Goal: Task Accomplishment & Management: Manage account settings

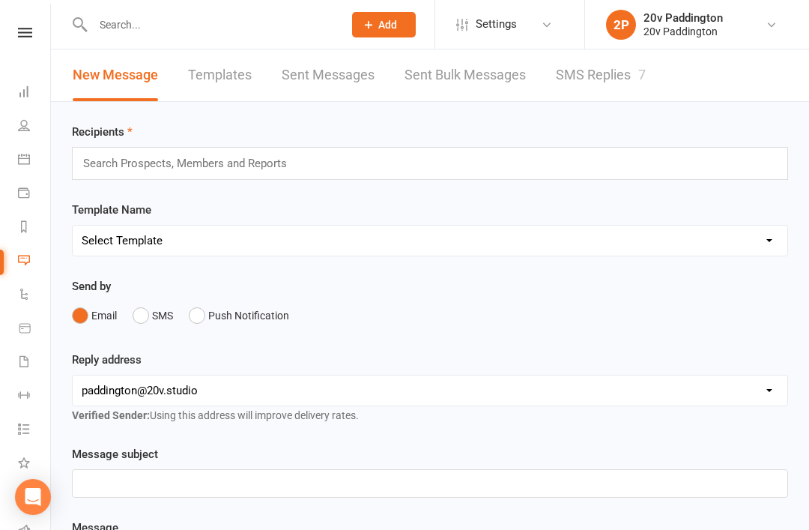
click at [601, 70] on link "SMS Replies 7" at bounding box center [601, 75] width 90 height 52
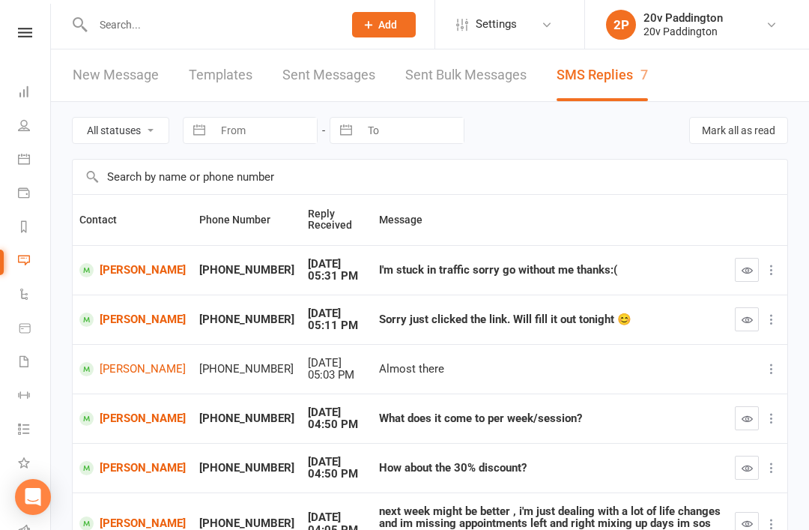
click at [740, 262] on button "button" at bounding box center [747, 270] width 24 height 24
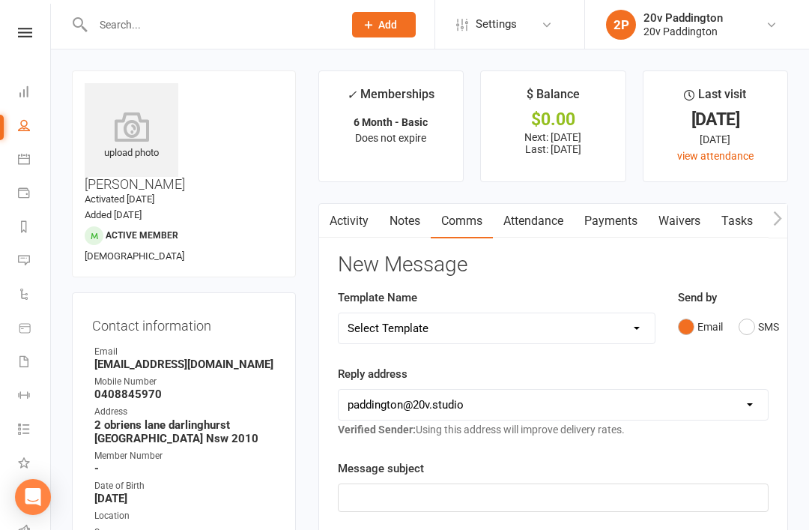
click at [18, 165] on link "Calendar" at bounding box center [35, 161] width 34 height 34
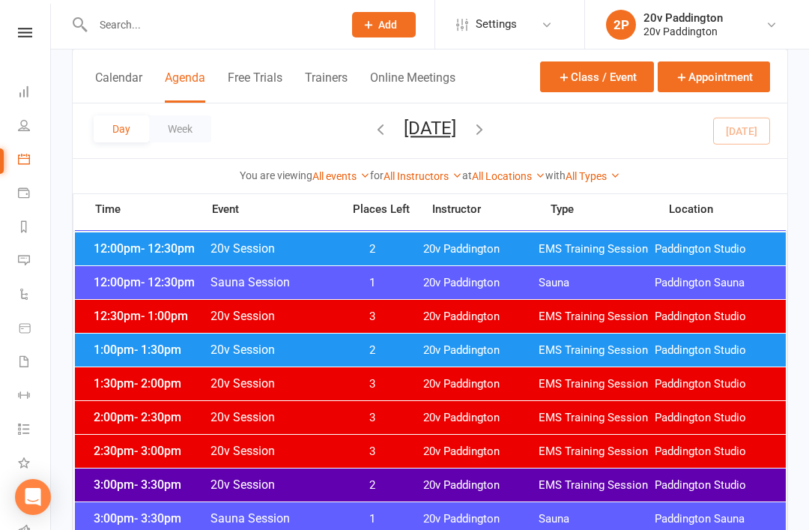
scroll to position [882, 0]
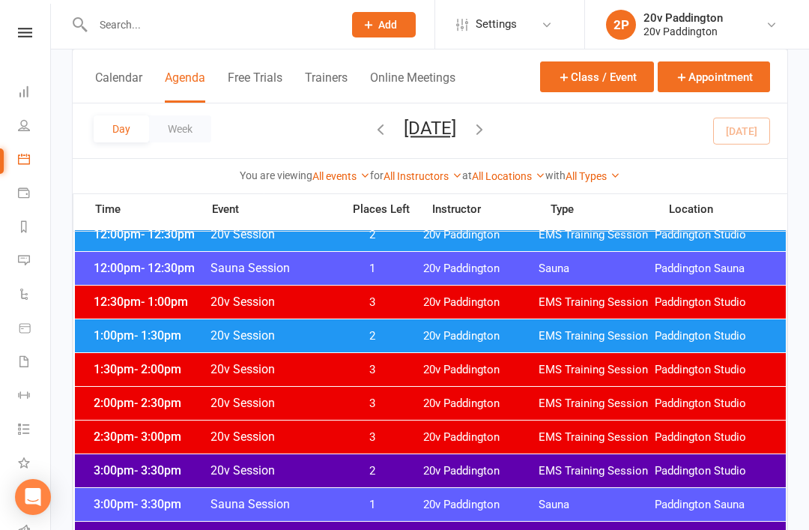
click at [488, 133] on icon "button" at bounding box center [479, 129] width 16 height 16
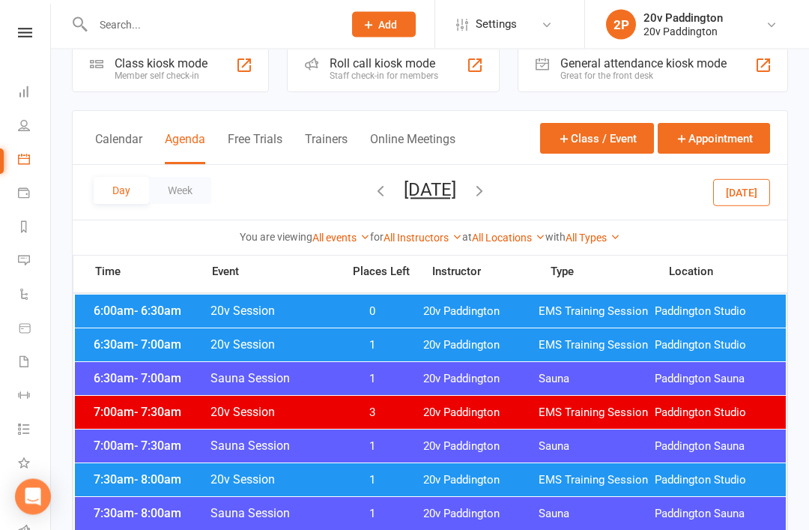
scroll to position [0, 0]
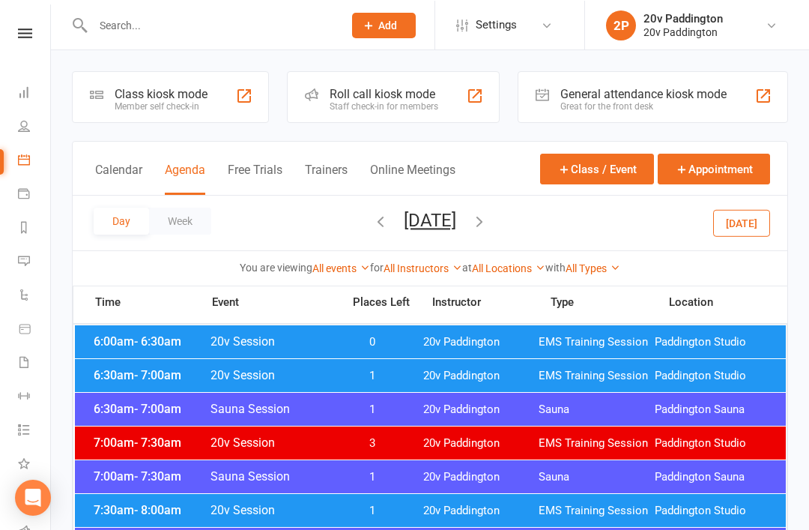
click at [595, 355] on div "6:00am - 6:30am 20v Session 0 20v Paddington EMS Training Session Paddington St…" at bounding box center [430, 340] width 711 height 33
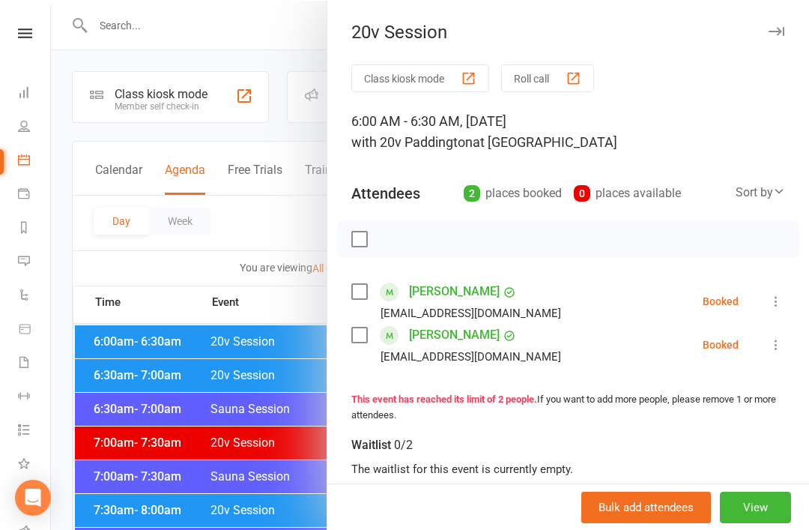
click at [135, 303] on div at bounding box center [430, 265] width 758 height 530
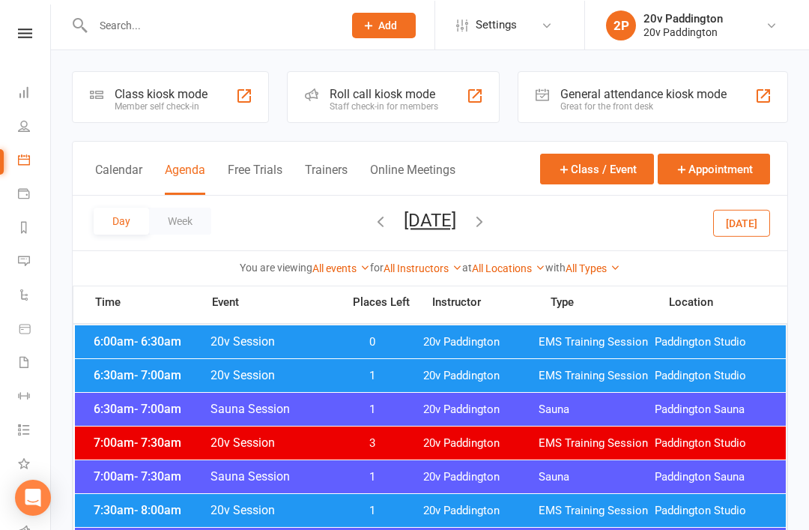
click at [149, 386] on div "6:30am - 7:00am 20v Session 1 20v Paddington EMS Training Session Paddington St…" at bounding box center [430, 374] width 711 height 33
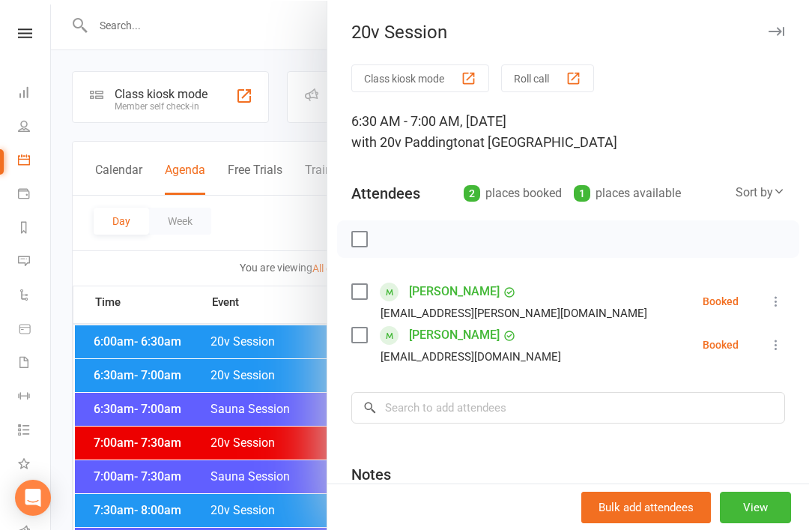
click at [179, 315] on div at bounding box center [430, 265] width 758 height 530
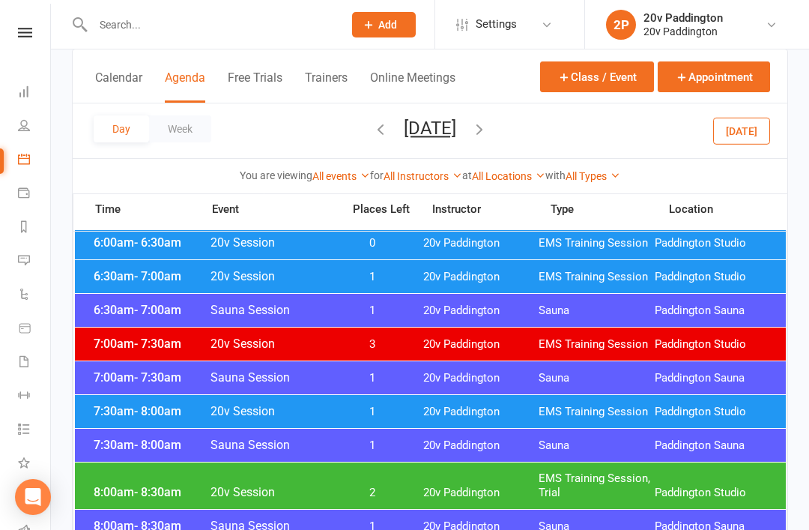
scroll to position [106, 0]
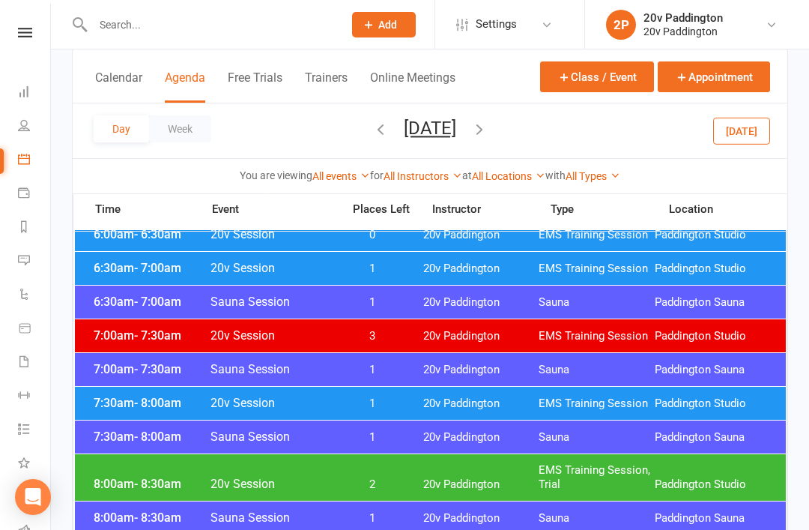
click at [158, 414] on div "7:30am - 8:00am 20v Session 1 20v Paddington EMS Training Session Paddington St…" at bounding box center [430, 403] width 711 height 33
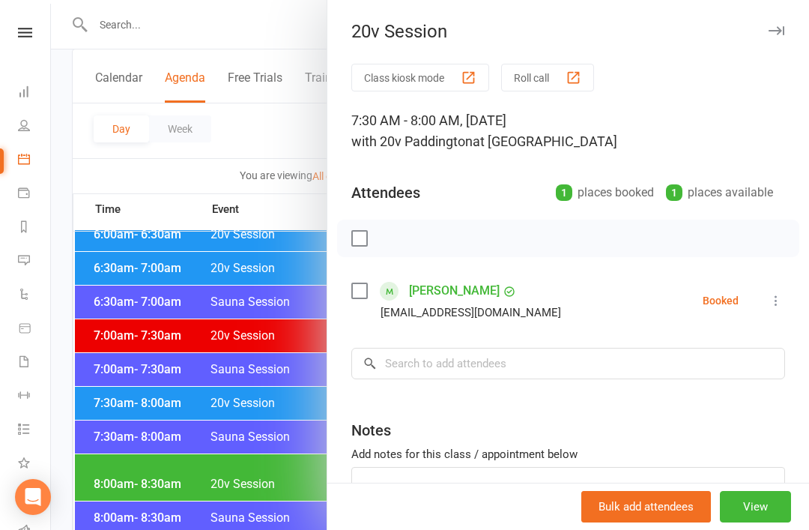
click at [294, 310] on div at bounding box center [430, 265] width 758 height 530
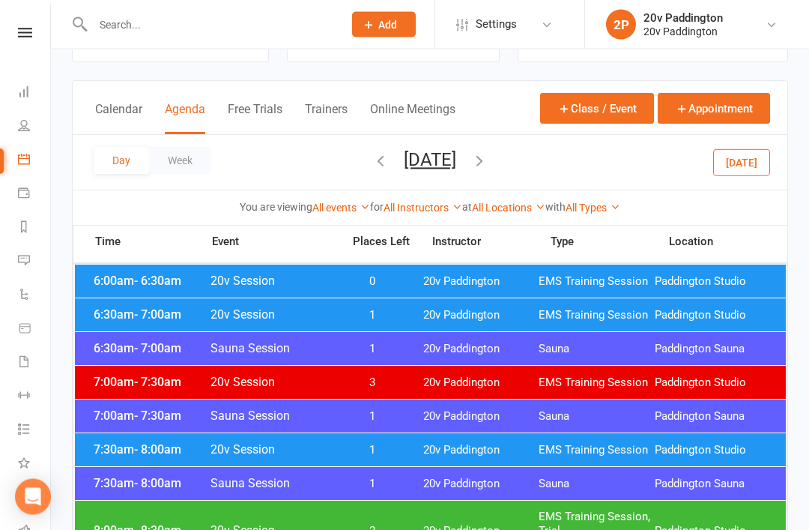
scroll to position [0, 0]
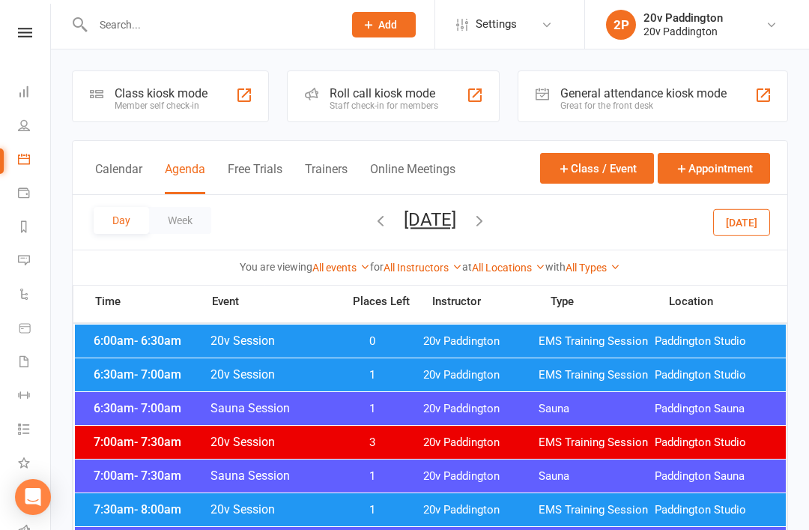
click at [738, 232] on button "Today" at bounding box center [741, 221] width 57 height 27
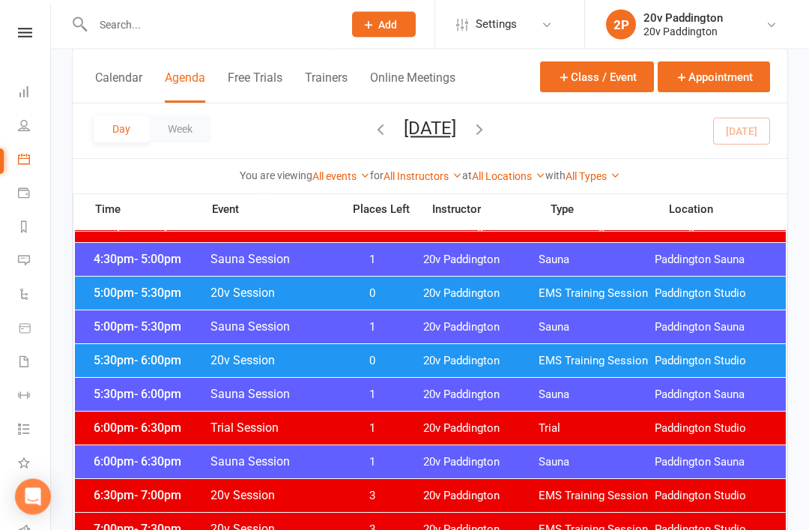
click at [147, 294] on span "- 5:30pm" at bounding box center [157, 293] width 47 height 14
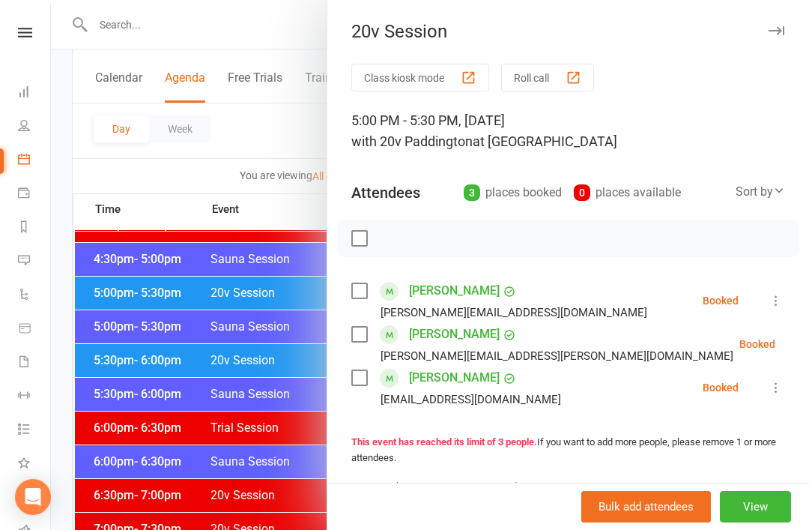
click at [776, 309] on button at bounding box center [776, 301] width 18 height 18
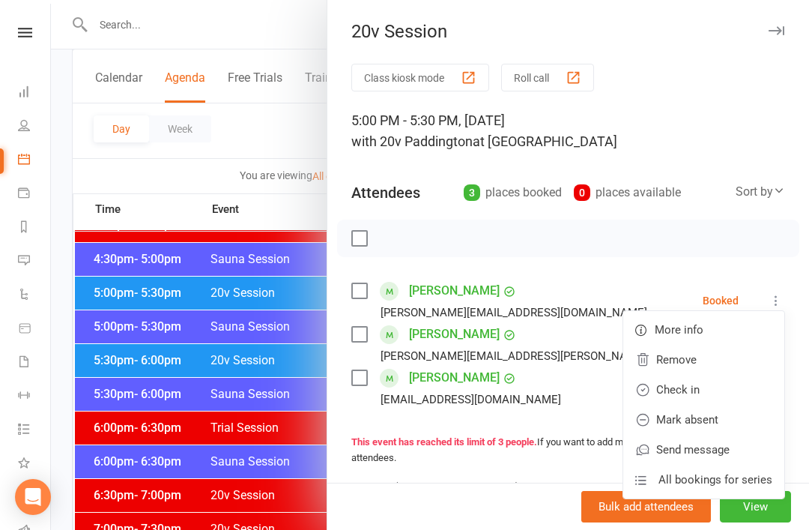
click at [721, 402] on link "Check in" at bounding box center [703, 390] width 161 height 30
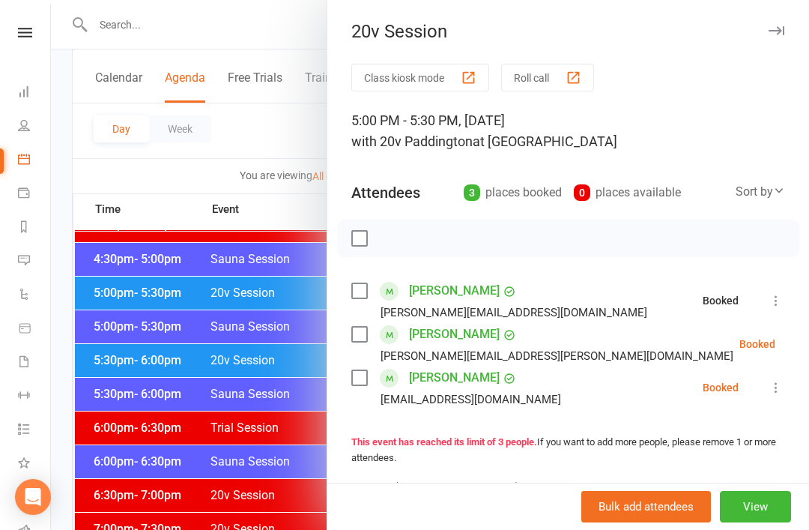
click at [806, 345] on icon at bounding box center [813, 343] width 15 height 15
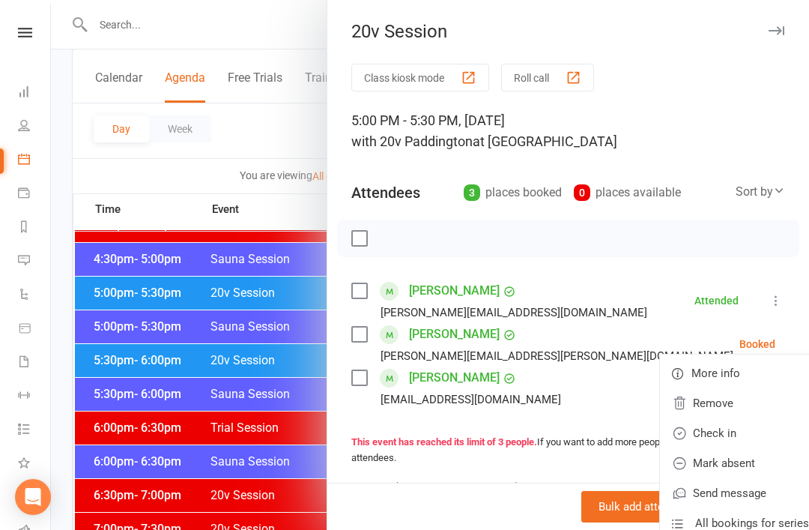
click at [725, 426] on link "Check in" at bounding box center [740, 433] width 161 height 30
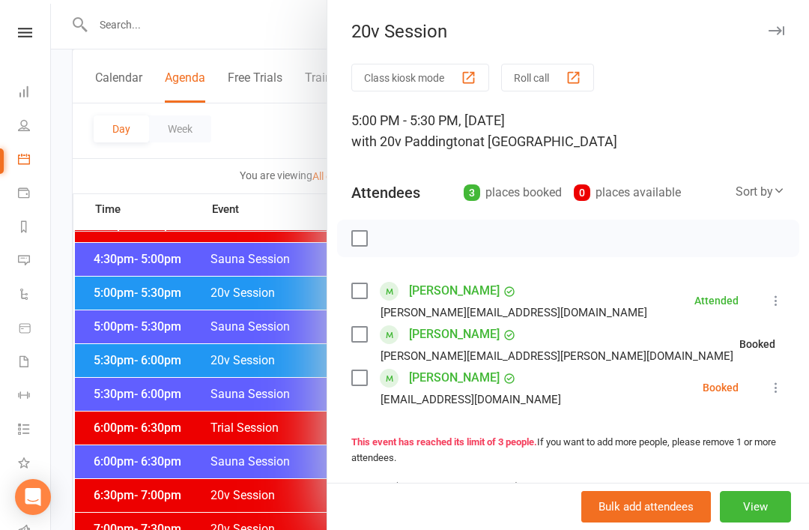
click at [784, 384] on icon at bounding box center [776, 387] width 15 height 15
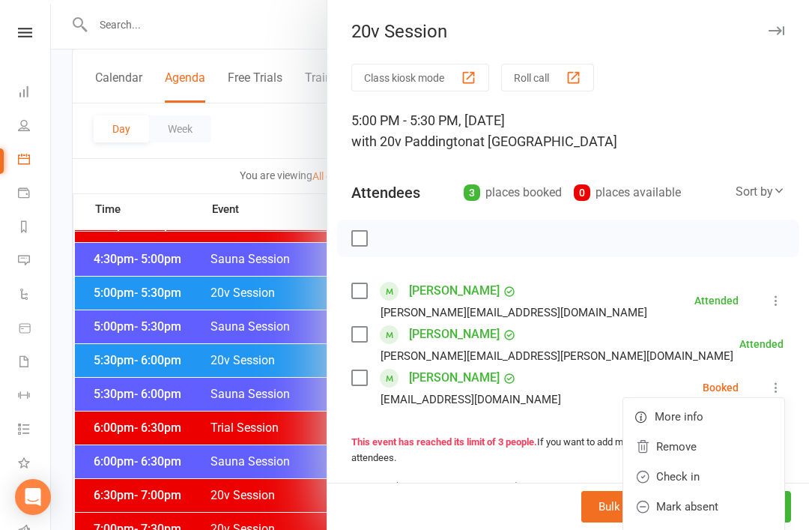
click at [727, 474] on link "Check in" at bounding box center [703, 477] width 161 height 30
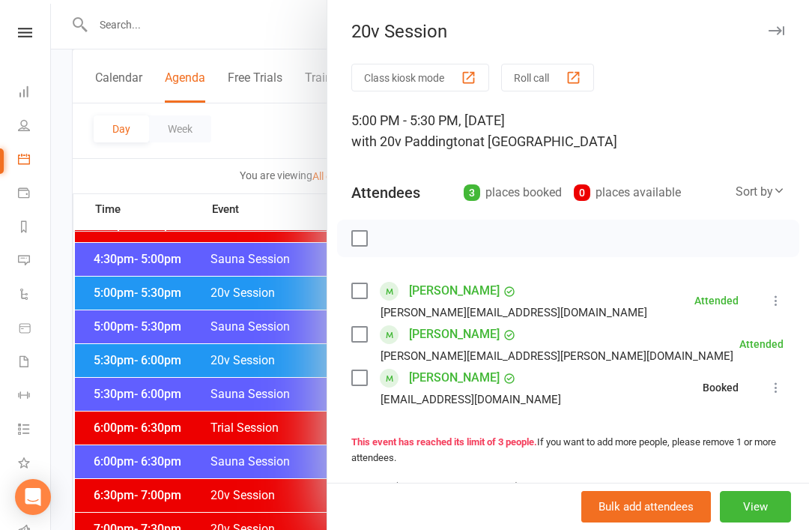
click at [141, 327] on div at bounding box center [430, 265] width 758 height 530
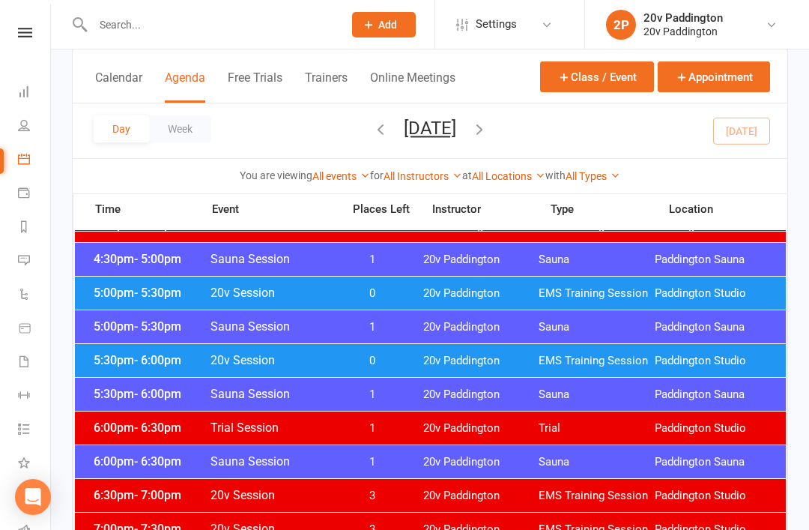
click at [131, 364] on span "5:30pm - 6:00pm" at bounding box center [150, 360] width 120 height 14
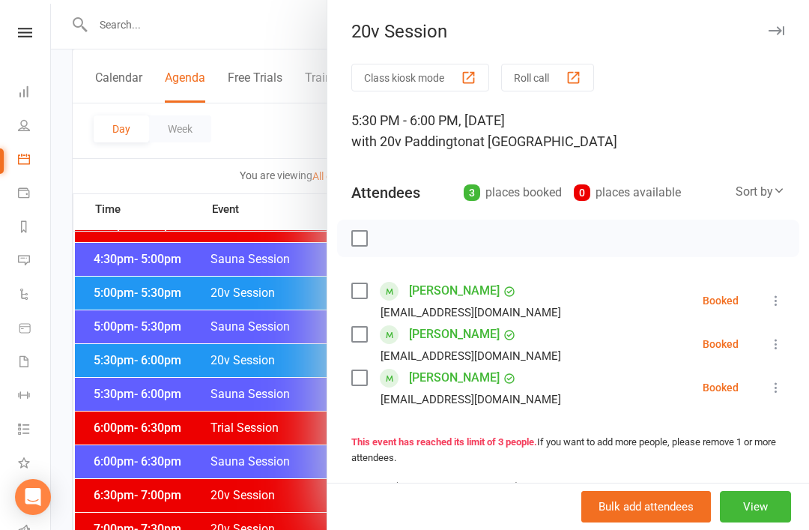
click at [777, 306] on icon at bounding box center [776, 300] width 15 height 15
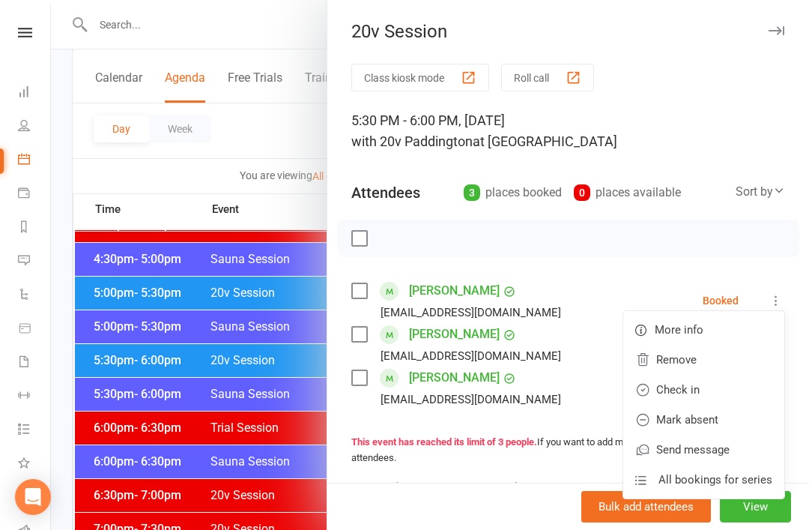
click at [737, 392] on link "Check in" at bounding box center [703, 390] width 161 height 30
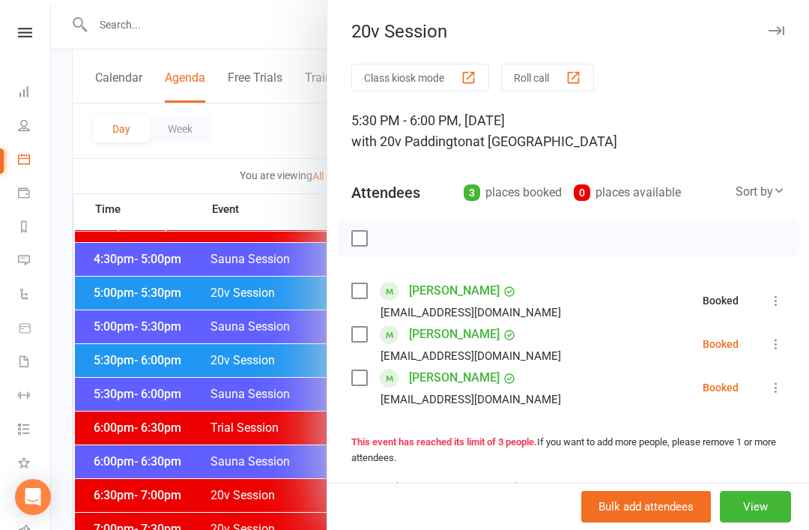
click at [780, 340] on icon at bounding box center [776, 343] width 15 height 15
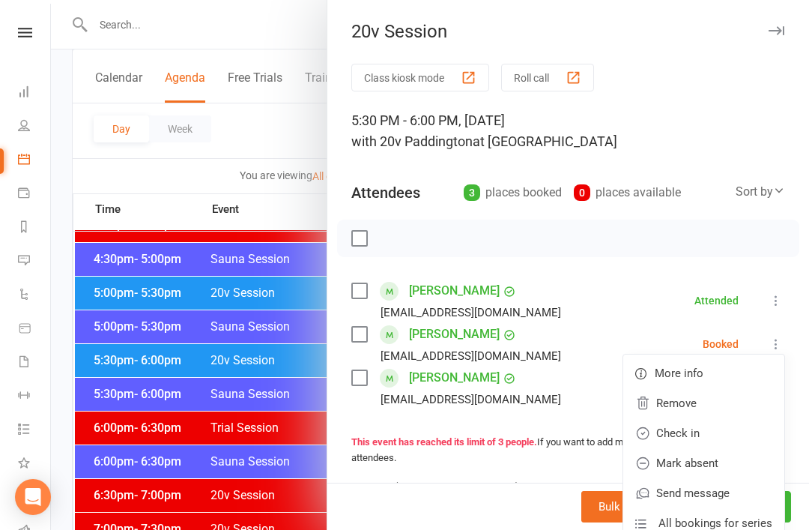
click at [724, 439] on link "Check in" at bounding box center [703, 433] width 161 height 30
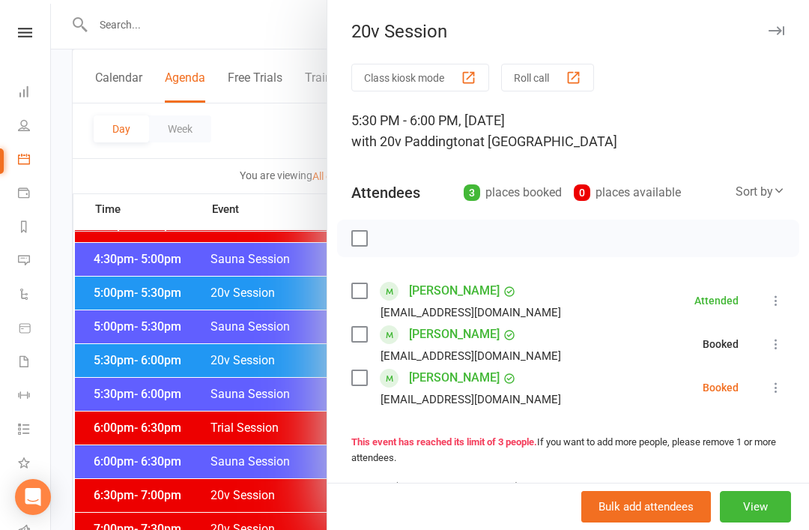
click at [782, 390] on icon at bounding box center [776, 387] width 15 height 15
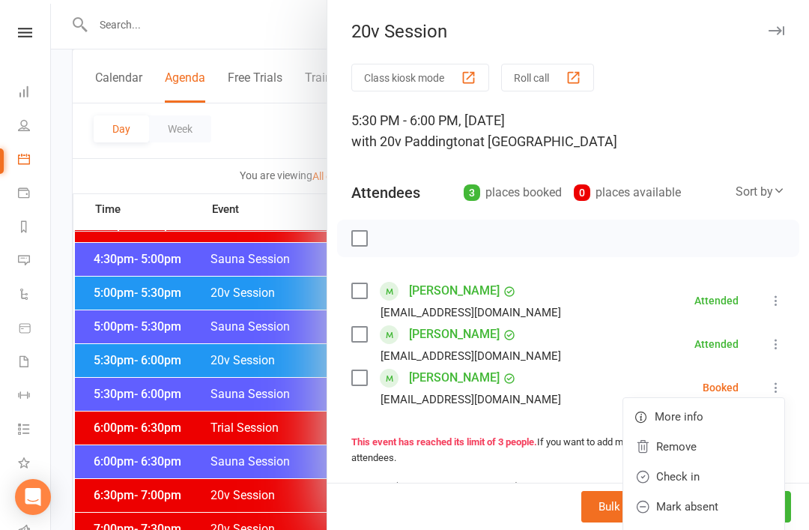
click at [720, 496] on link "Mark absent" at bounding box center [703, 507] width 161 height 30
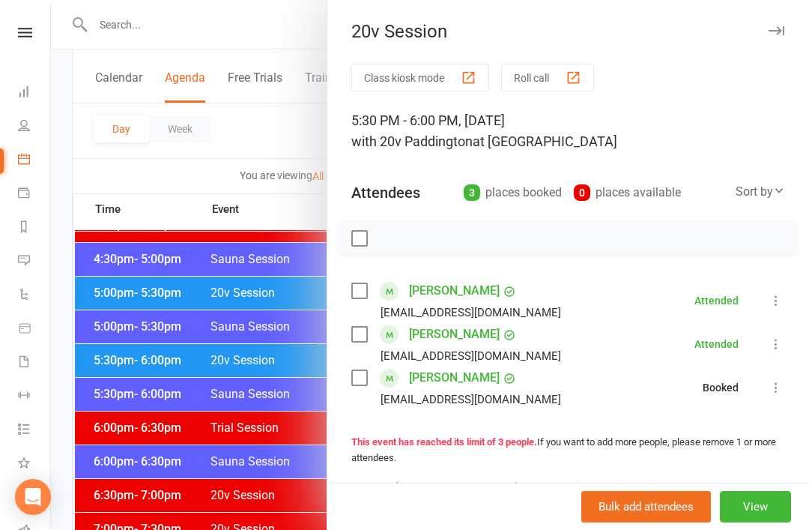
click at [115, 271] on div at bounding box center [430, 265] width 758 height 530
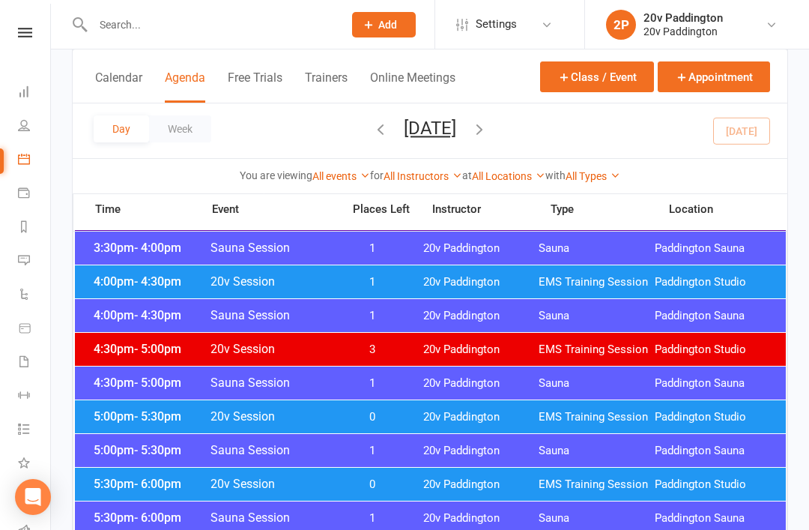
scroll to position [1151, 0]
